Goal: Task Accomplishment & Management: Manage account settings

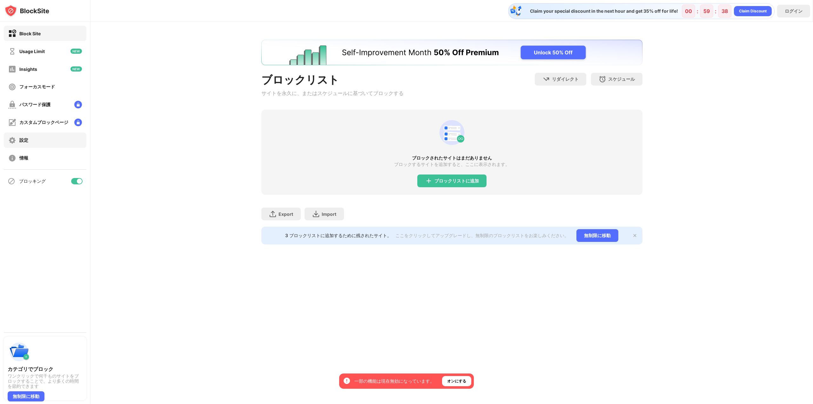
click at [59, 145] on div "設定" at bounding box center [45, 139] width 83 height 15
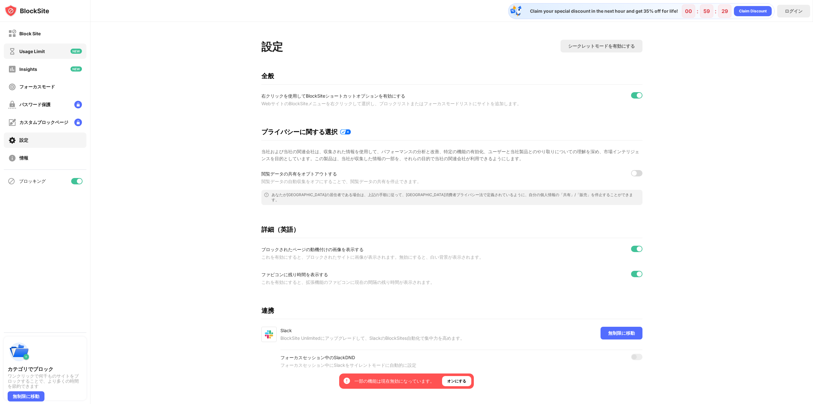
click at [41, 51] on div "Usage Limit" at bounding box center [31, 51] width 25 height 5
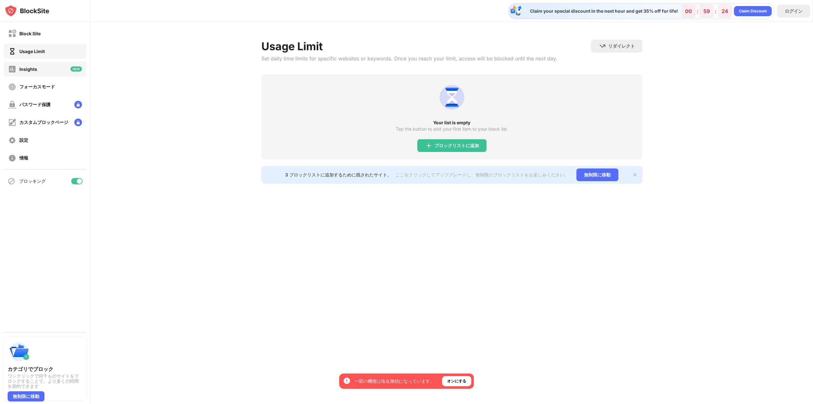
click at [39, 69] on div "Insights" at bounding box center [45, 68] width 83 height 15
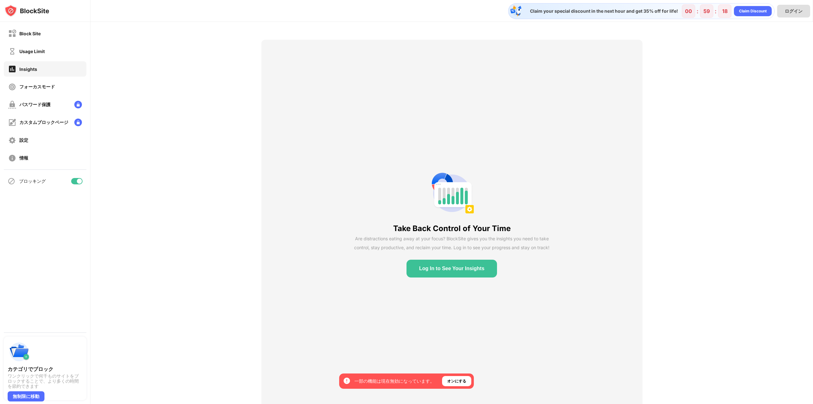
click at [792, 8] on div "ログイン" at bounding box center [793, 11] width 33 height 13
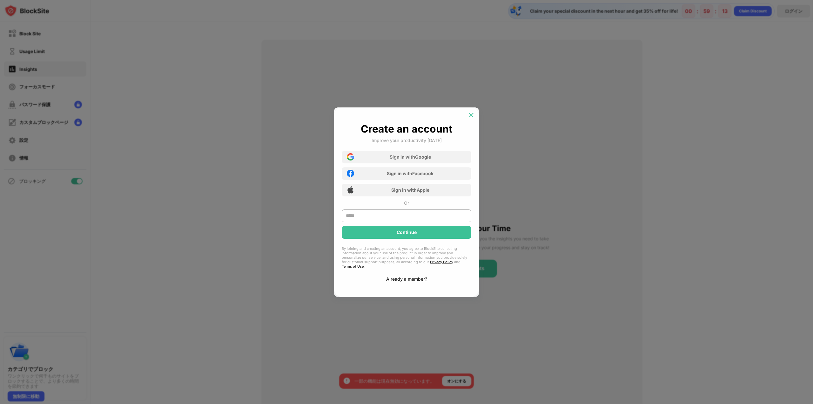
click at [472, 118] on img at bounding box center [471, 115] width 6 height 6
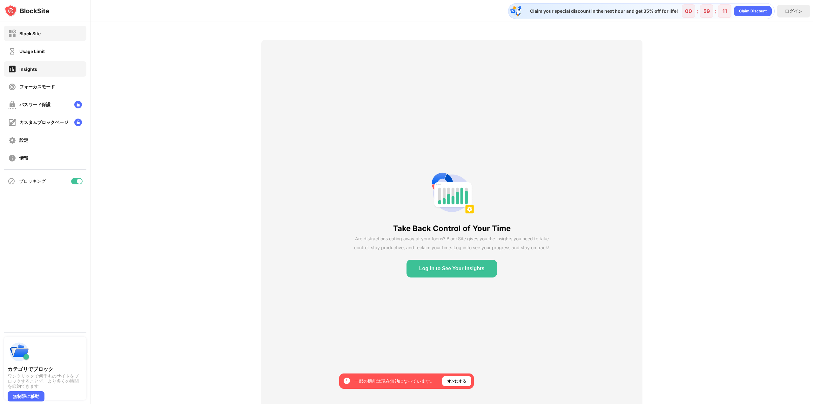
click at [45, 35] on div "Block Site" at bounding box center [45, 33] width 83 height 15
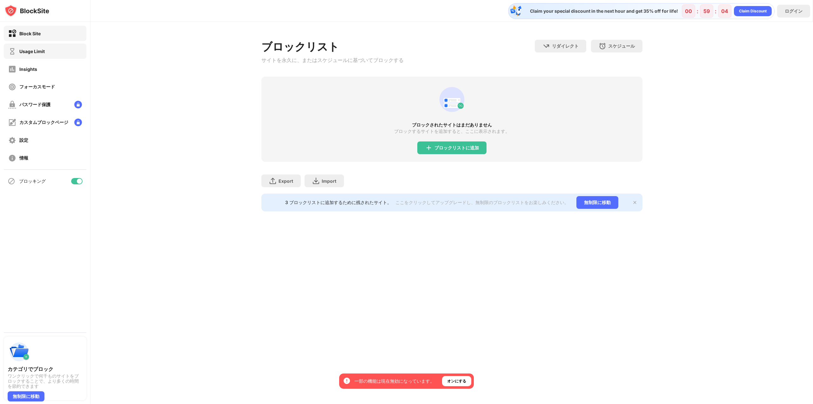
click at [36, 52] on div "Usage Limit" at bounding box center [31, 51] width 25 height 5
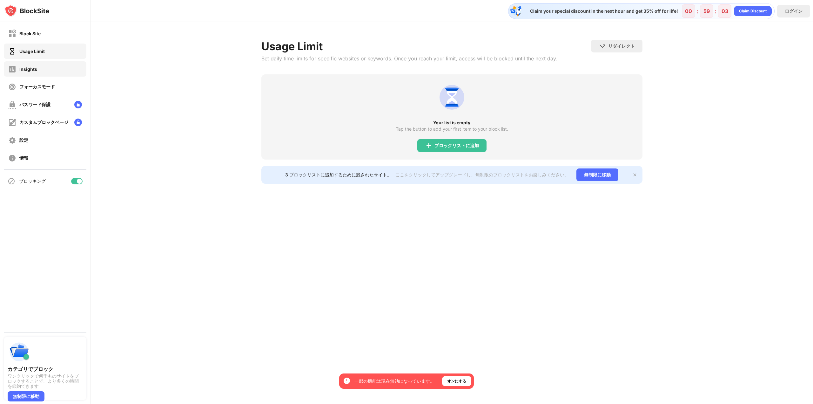
click at [35, 65] on div "Insights" at bounding box center [22, 69] width 29 height 8
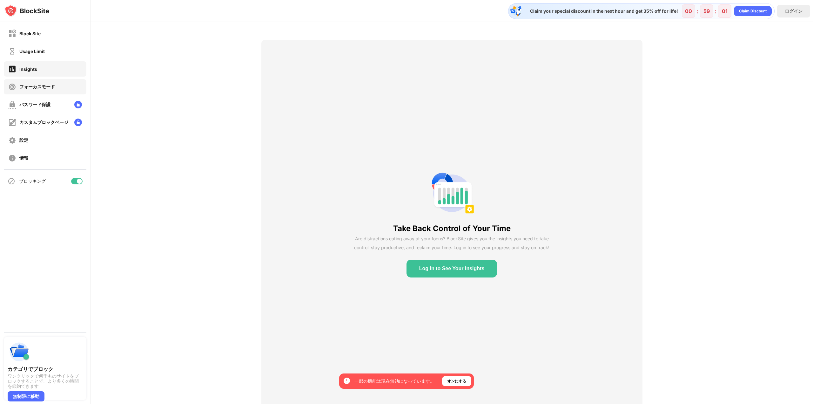
click at [39, 85] on div "フォーカスモード" at bounding box center [37, 87] width 36 height 6
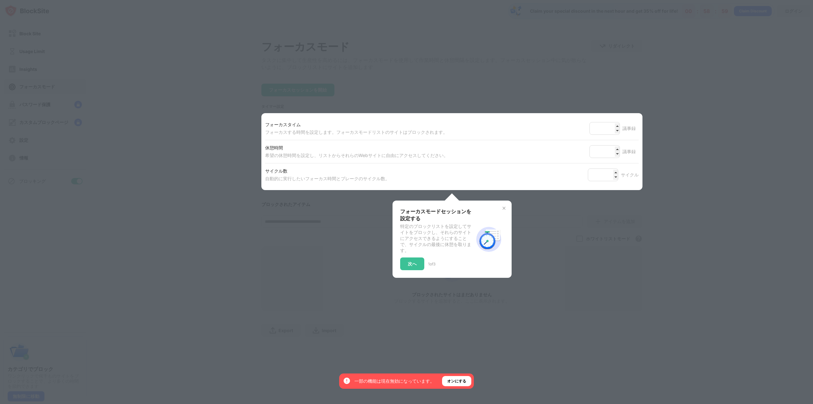
click at [197, 81] on div at bounding box center [406, 202] width 813 height 404
click at [711, 89] on div at bounding box center [406, 202] width 813 height 404
click at [709, 90] on div at bounding box center [406, 202] width 813 height 404
click at [504, 211] on img at bounding box center [504, 207] width 5 height 5
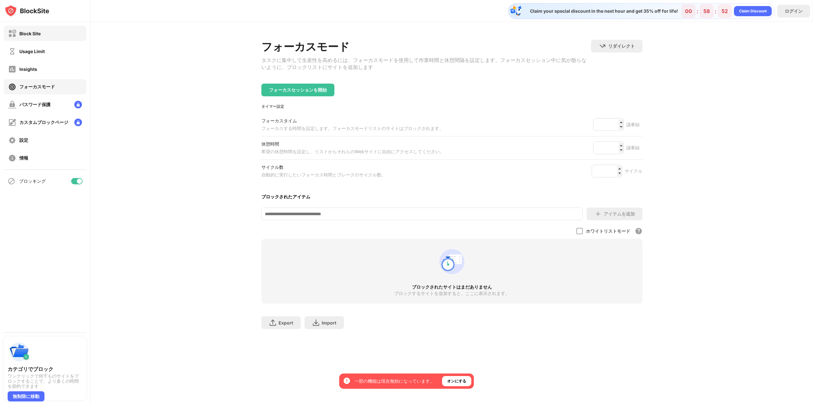
click at [45, 34] on div "Block Site" at bounding box center [45, 33] width 83 height 15
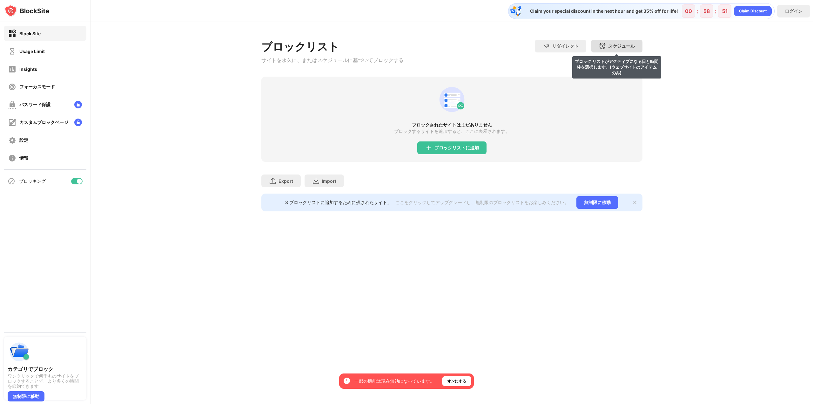
click at [621, 47] on div "スケジュール" at bounding box center [621, 46] width 27 height 6
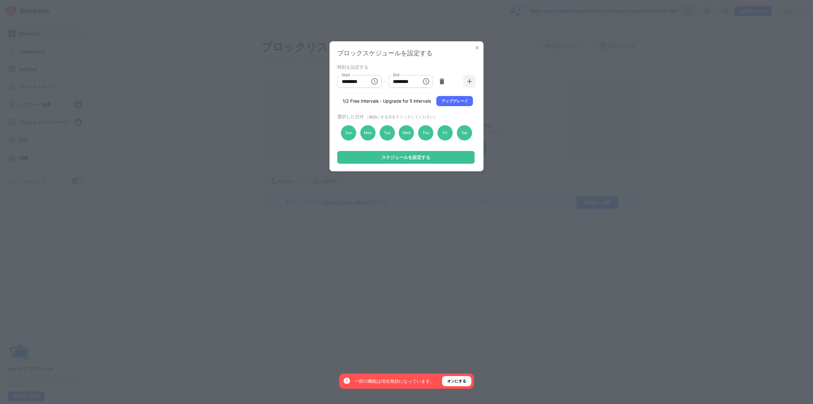
click at [472, 47] on div "ブロックスケジュールを設定する 時刻を設定する Start ******** Start - End ******** End 1/2 Free Interv…" at bounding box center [407, 106] width 154 height 130
click at [477, 48] on img at bounding box center [477, 47] width 6 height 6
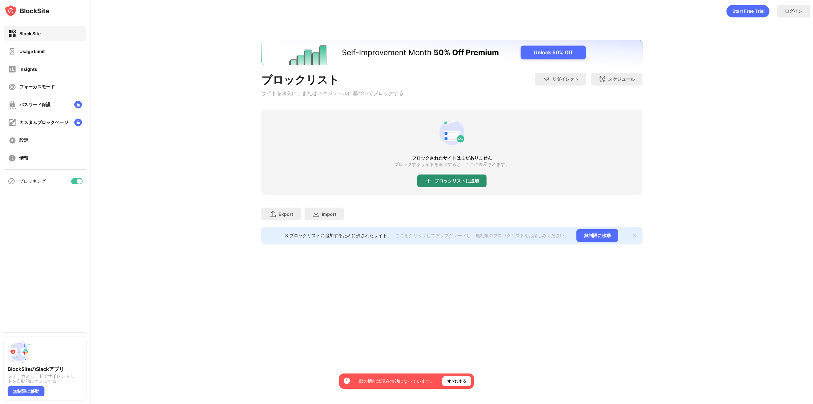
click at [447, 183] on div "ブロックリストに追加" at bounding box center [456, 180] width 44 height 5
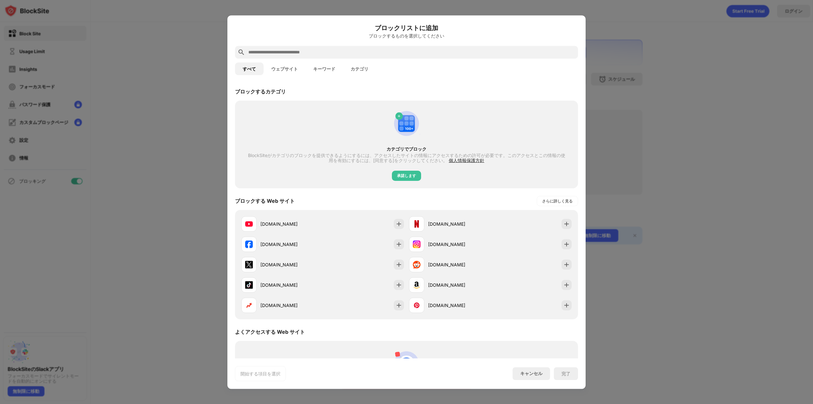
click at [286, 65] on button "ウェブサイト" at bounding box center [285, 68] width 42 height 13
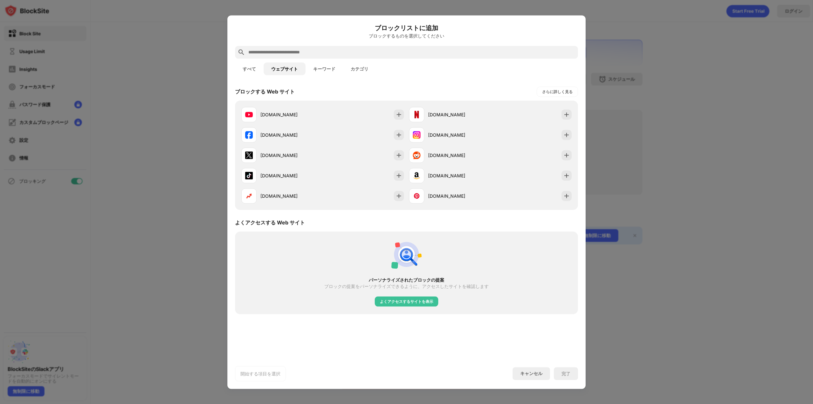
click at [338, 49] on input "text" at bounding box center [412, 52] width 328 height 8
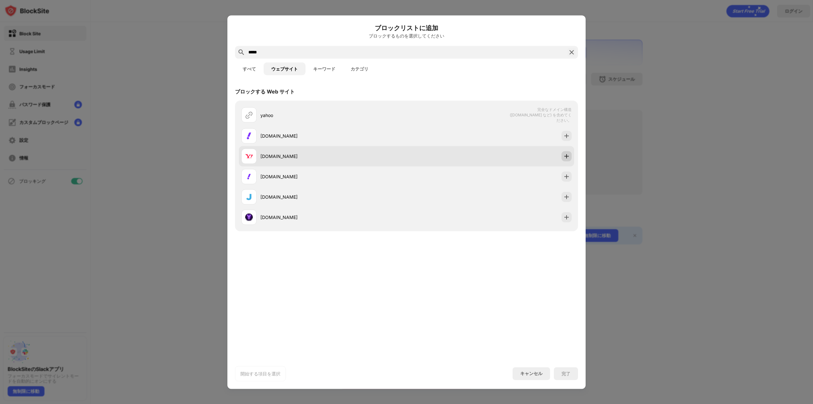
type input "*****"
click at [570, 155] on div at bounding box center [567, 156] width 10 height 10
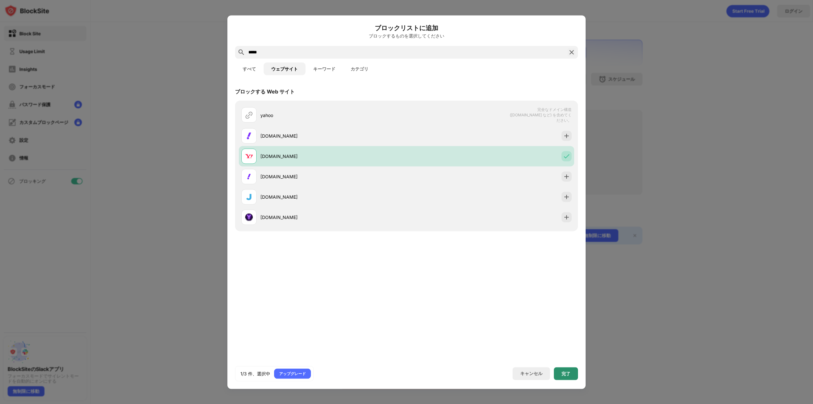
click at [564, 374] on div "完了" at bounding box center [566, 373] width 9 height 5
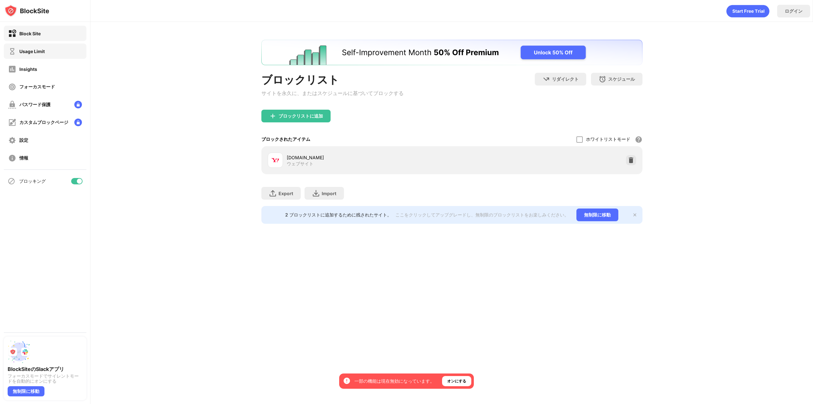
click at [24, 55] on div "Usage Limit" at bounding box center [45, 51] width 83 height 15
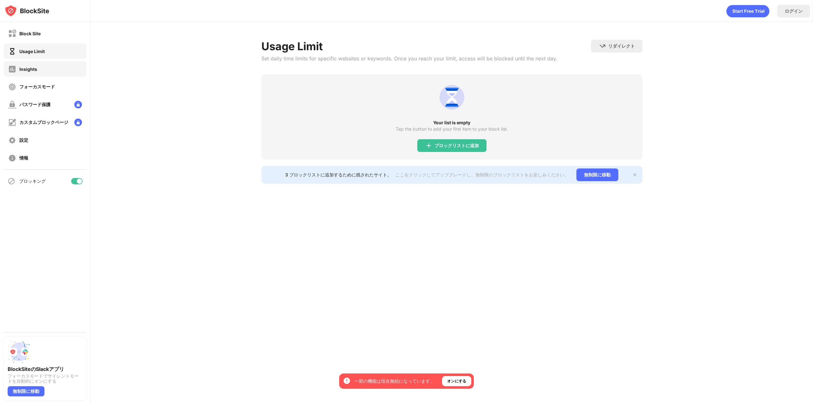
click at [34, 67] on div "Insights" at bounding box center [28, 68] width 18 height 5
